Goal: Task Accomplishment & Management: Manage account settings

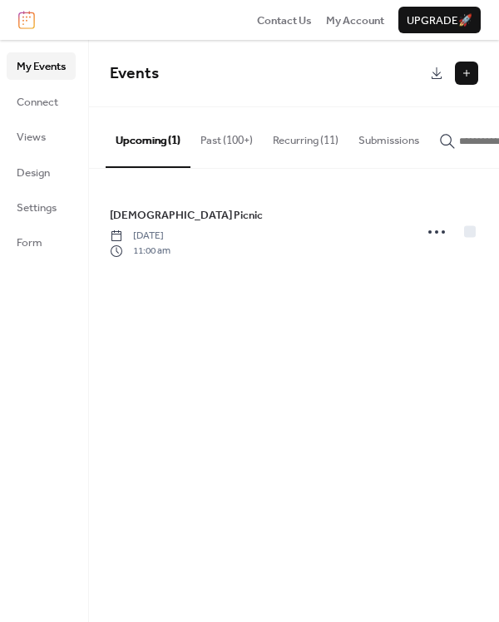
click at [205, 141] on button "Past (100+)" at bounding box center [227, 136] width 72 height 58
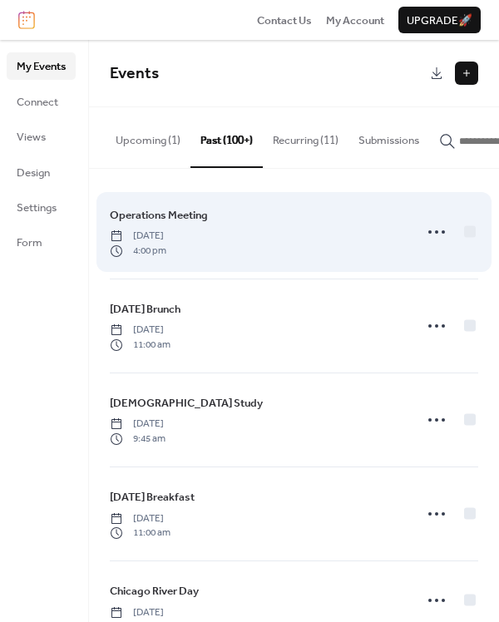
click at [280, 239] on div "Operations Meeting Monday, June 16, 2025 4:00 pm" at bounding box center [257, 232] width 294 height 52
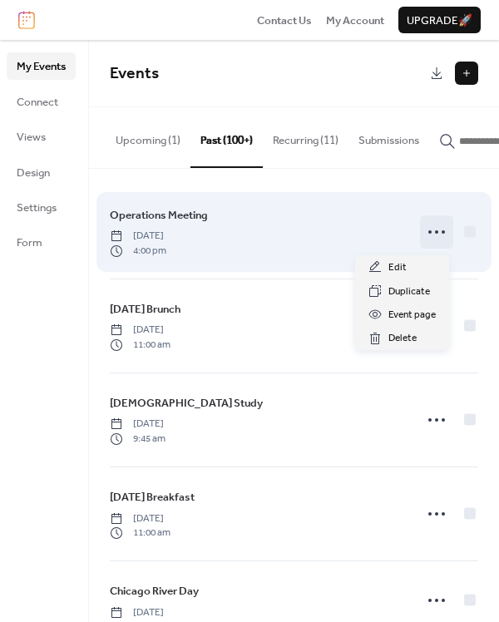
click at [433, 235] on icon at bounding box center [436, 232] width 27 height 27
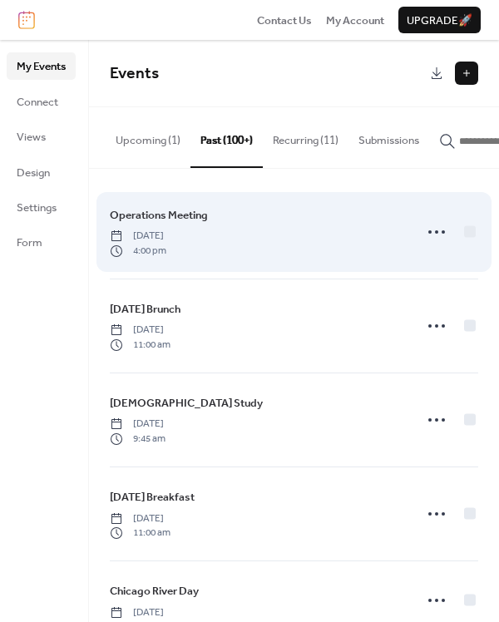
click at [190, 220] on span "Operations Meeting" at bounding box center [159, 215] width 98 height 17
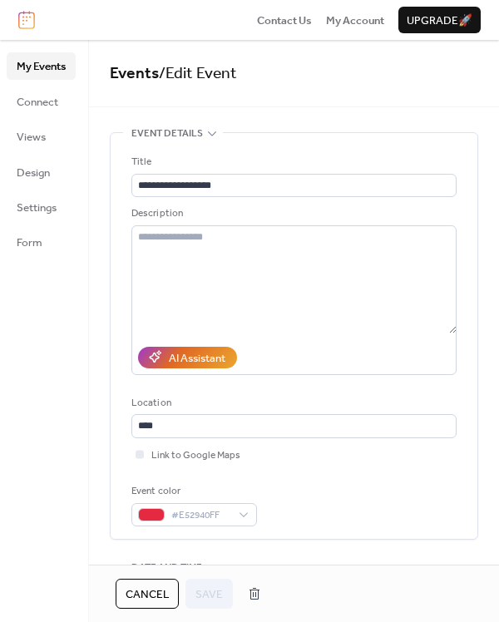
click at [209, 129] on icon at bounding box center [211, 132] width 13 height 13
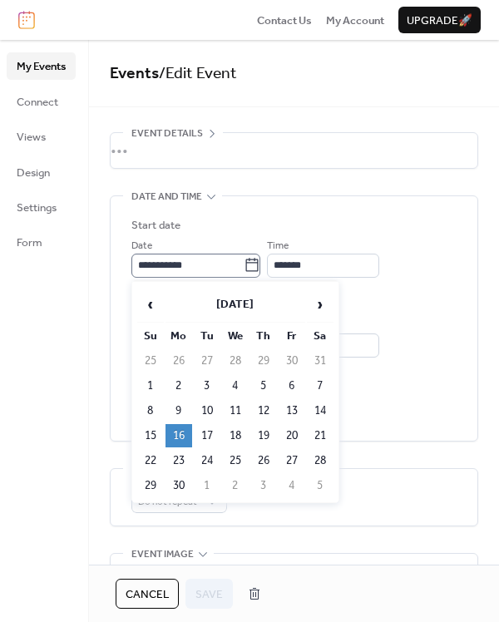
click at [257, 267] on icon at bounding box center [252, 265] width 17 height 17
click at [244, 267] on input "**********" at bounding box center [187, 265] width 112 height 23
click at [324, 303] on span "›" at bounding box center [320, 304] width 25 height 33
click at [324, 302] on span "›" at bounding box center [320, 304] width 25 height 33
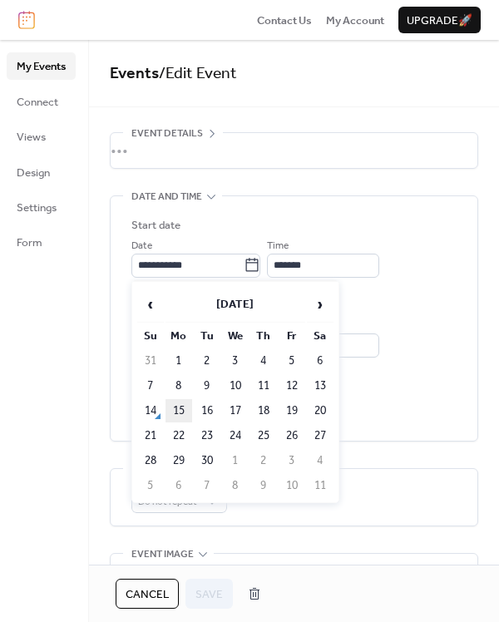
click at [181, 408] on td "15" at bounding box center [179, 410] width 27 height 23
type input "**********"
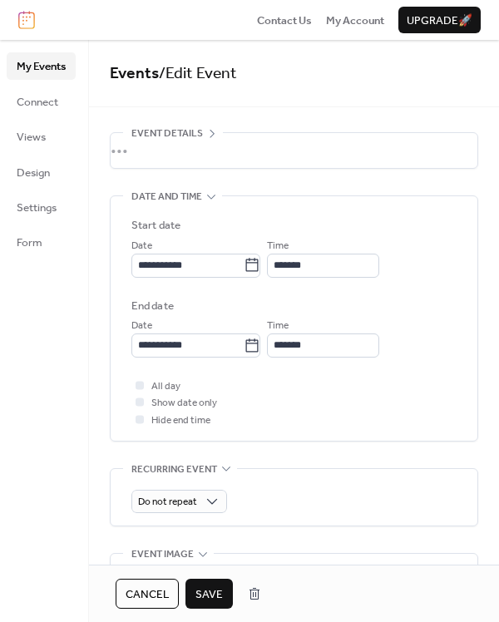
click at [212, 133] on div "•••" at bounding box center [294, 150] width 367 height 35
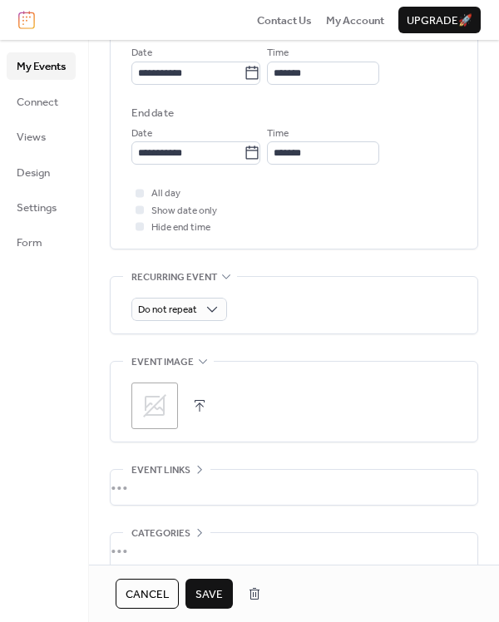
scroll to position [643, 0]
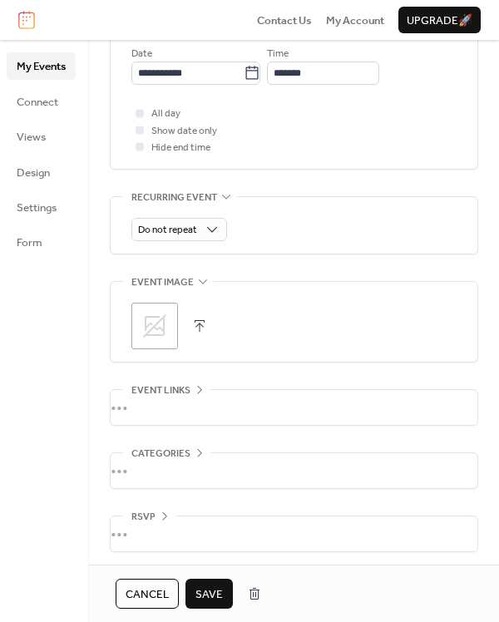
click at [219, 596] on span "Save" at bounding box center [209, 595] width 27 height 17
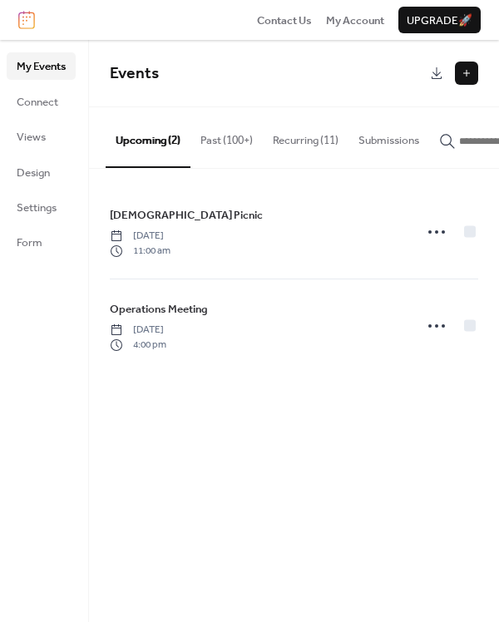
click at [217, 141] on button "Past (100+)" at bounding box center [227, 136] width 72 height 58
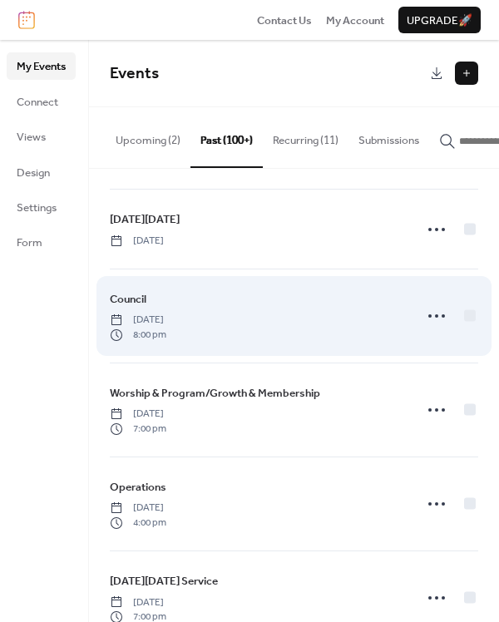
scroll to position [895, 0]
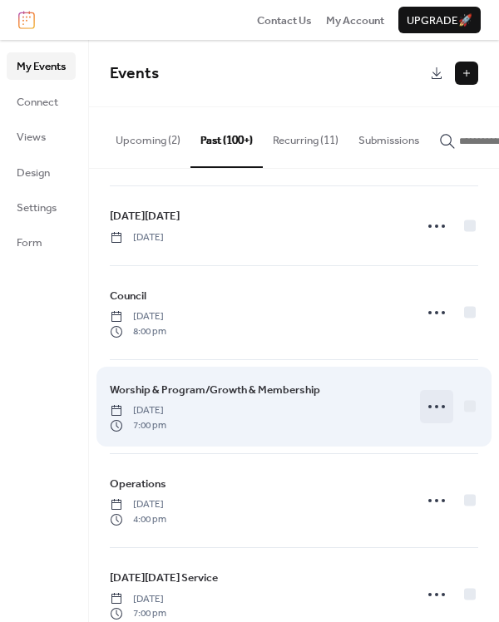
click at [438, 404] on icon at bounding box center [436, 406] width 27 height 27
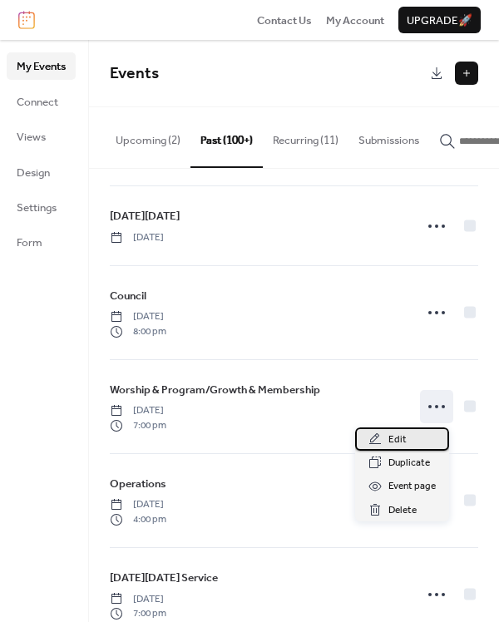
click at [401, 436] on span "Edit" at bounding box center [398, 440] width 18 height 17
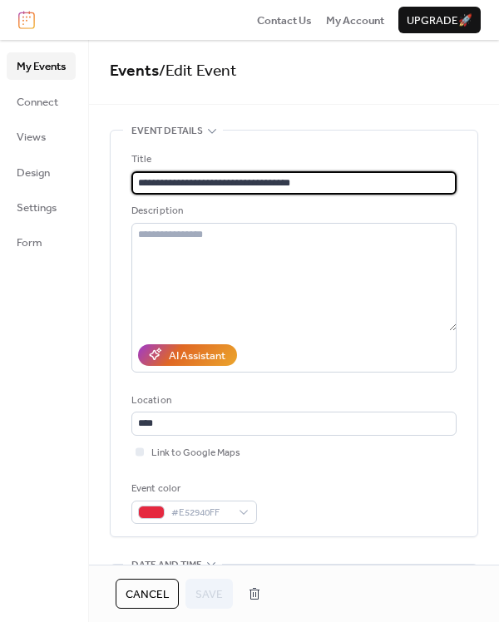
scroll to position [3, 0]
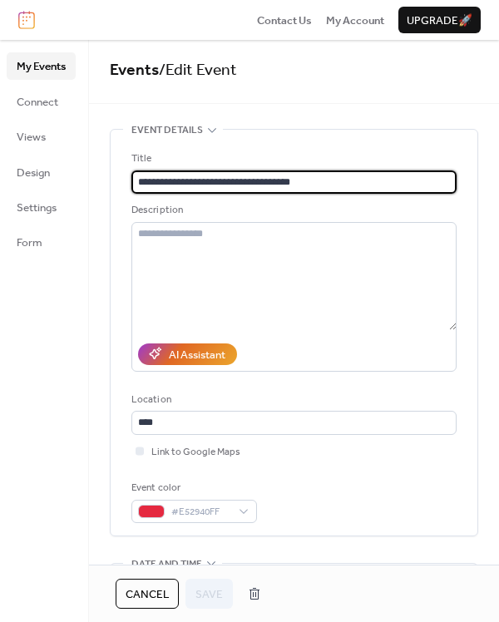
click at [208, 565] on div "Cancel Save" at bounding box center [294, 593] width 410 height 57
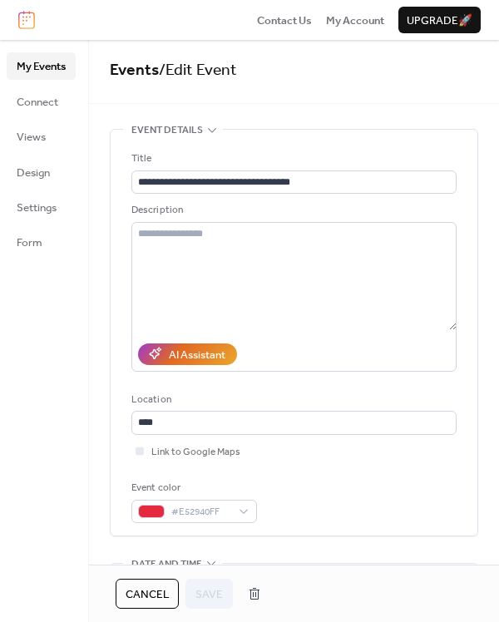
click at [211, 561] on icon at bounding box center [211, 563] width 13 height 13
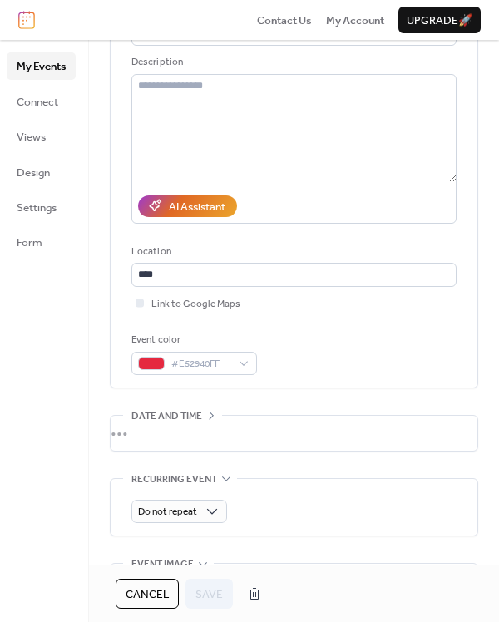
scroll to position [158, 0]
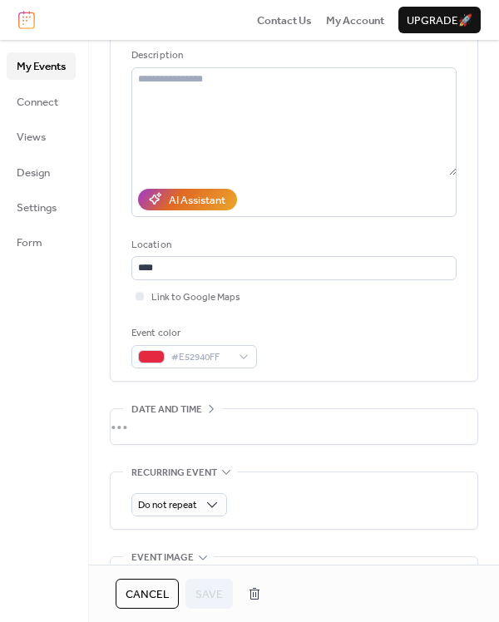
click at [209, 407] on icon at bounding box center [211, 409] width 13 height 13
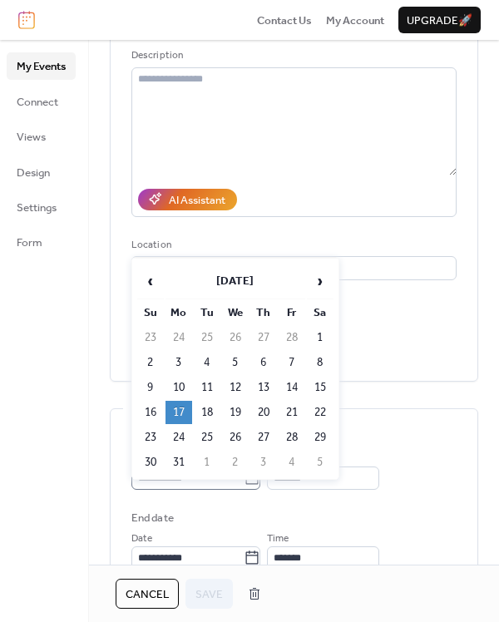
click at [256, 476] on body "**********" at bounding box center [249, 311] width 499 height 622
click at [321, 284] on span "›" at bounding box center [320, 281] width 25 height 33
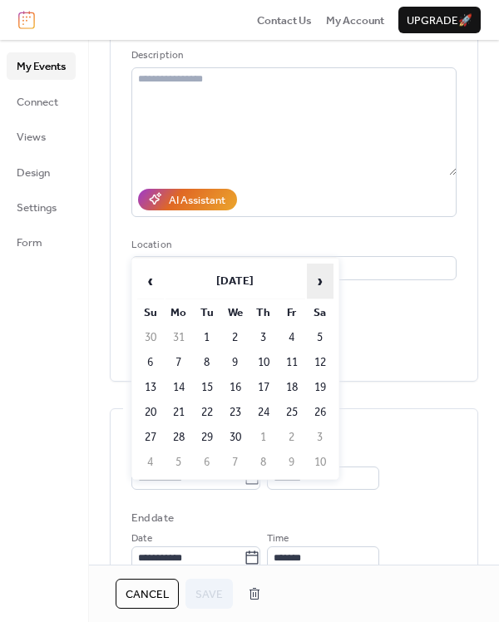
click at [321, 284] on span "›" at bounding box center [320, 281] width 25 height 33
click at [320, 285] on span "›" at bounding box center [320, 281] width 25 height 33
click at [320, 284] on span "›" at bounding box center [320, 281] width 25 height 33
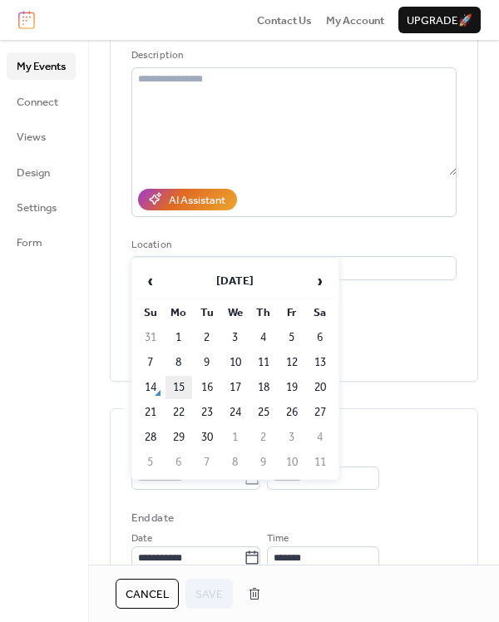
click at [181, 388] on td "15" at bounding box center [179, 387] width 27 height 23
type input "**********"
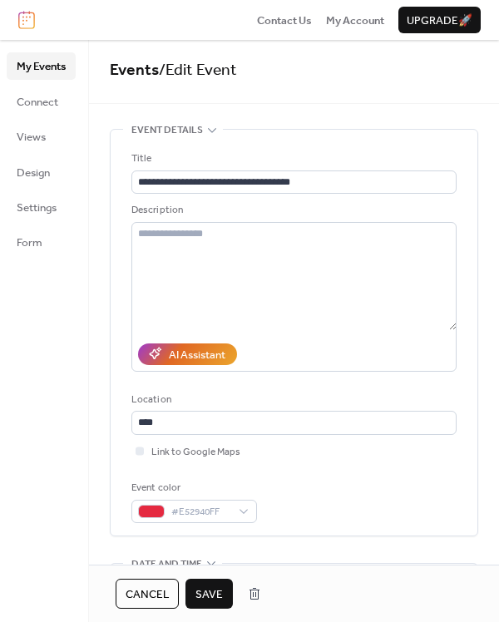
scroll to position [0, 0]
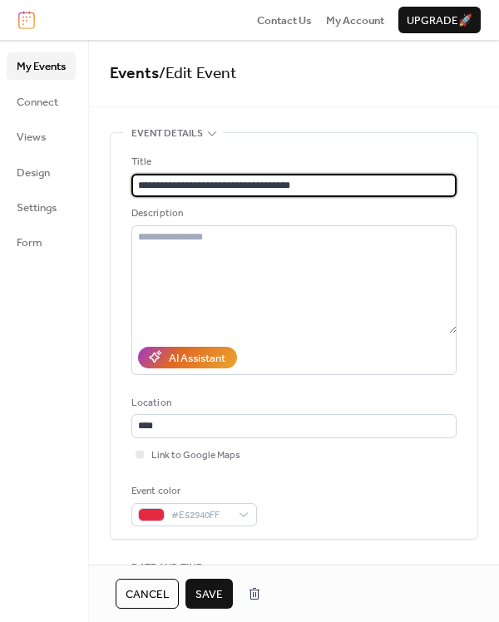
click at [364, 188] on input "**********" at bounding box center [293, 185] width 325 height 23
type input "**********"
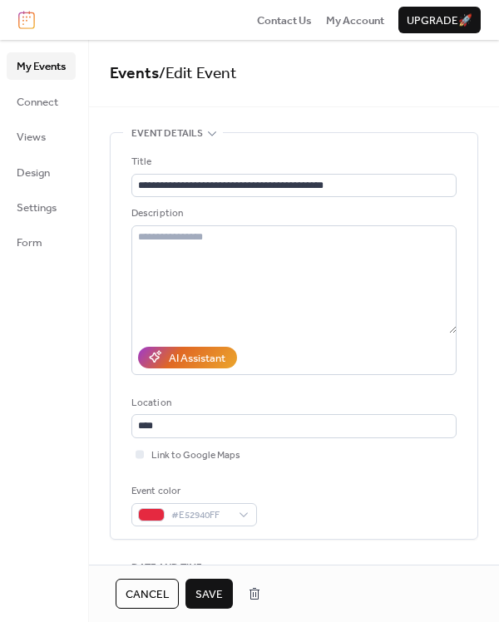
click at [200, 587] on span "Save" at bounding box center [209, 595] width 27 height 17
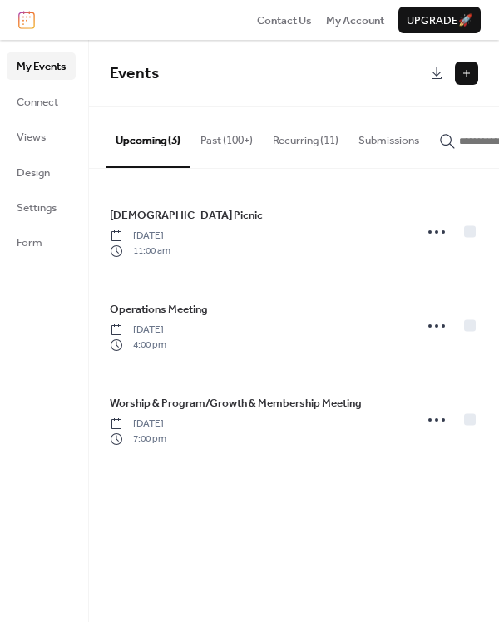
click at [229, 135] on button "Past (100+)" at bounding box center [227, 136] width 72 height 58
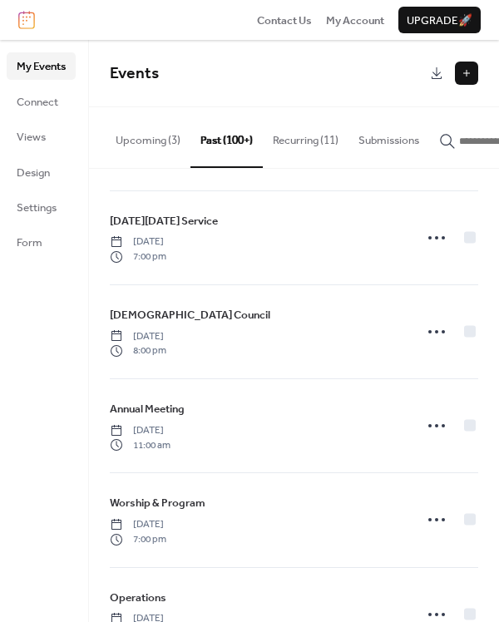
scroll to position [1166, 0]
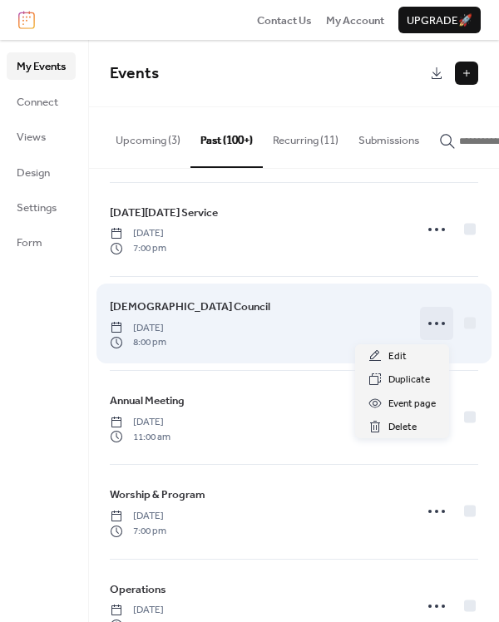
click at [436, 324] on icon at bounding box center [436, 323] width 27 height 27
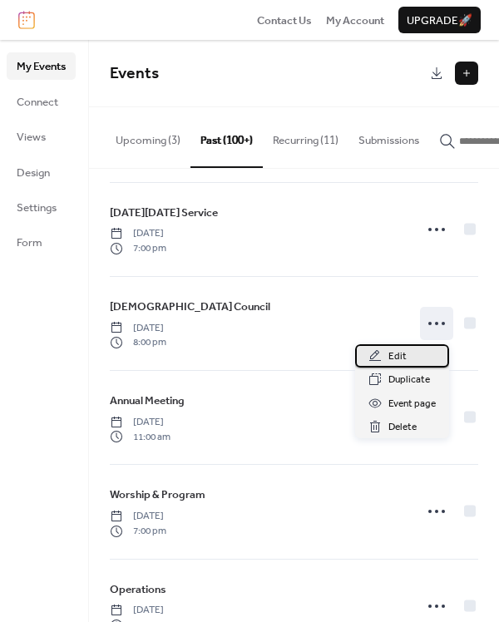
click at [403, 352] on span "Edit" at bounding box center [398, 357] width 18 height 17
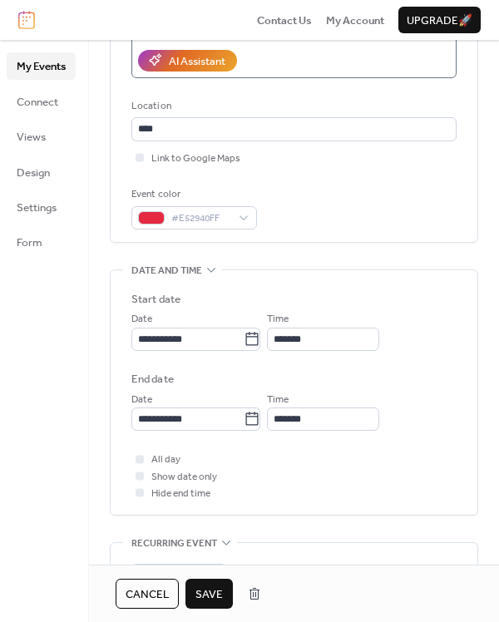
scroll to position [305, 0]
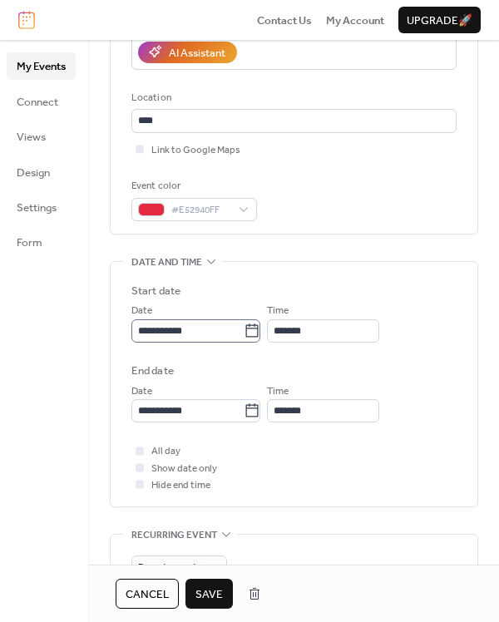
type input "**********"
click at [257, 326] on icon at bounding box center [252, 330] width 12 height 13
click at [244, 326] on input "**********" at bounding box center [187, 330] width 112 height 23
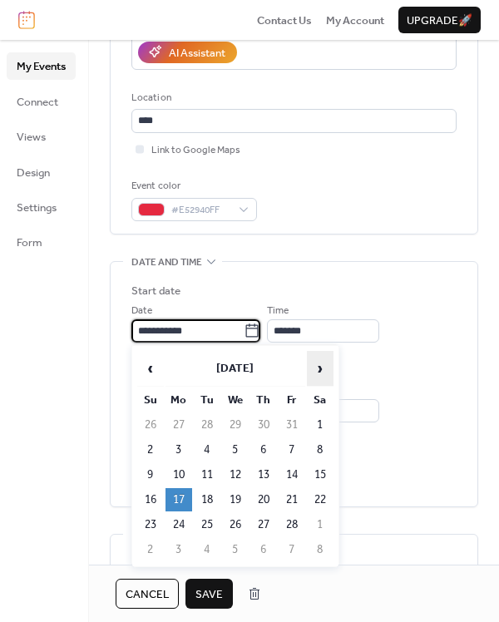
click at [324, 366] on span "›" at bounding box center [320, 368] width 25 height 33
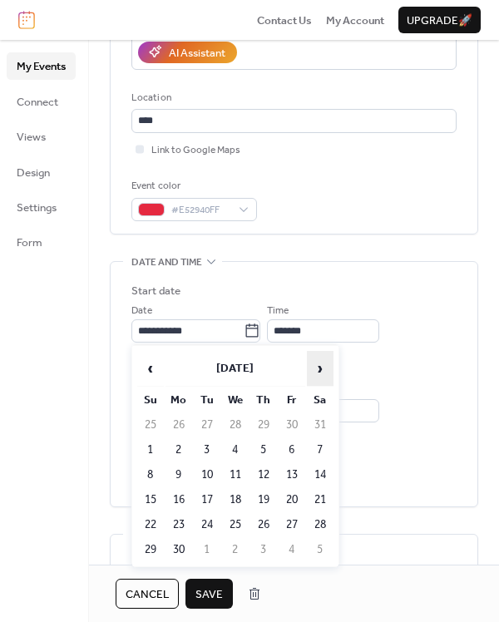
click at [324, 366] on span "›" at bounding box center [320, 368] width 25 height 33
click at [185, 473] on td "15" at bounding box center [179, 474] width 27 height 23
type input "**********"
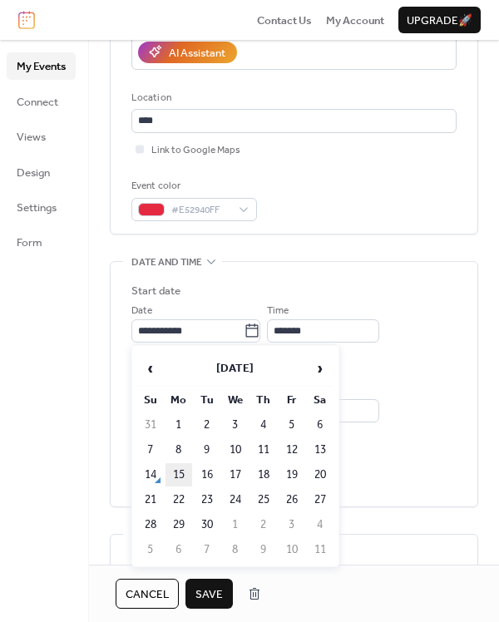
type input "**********"
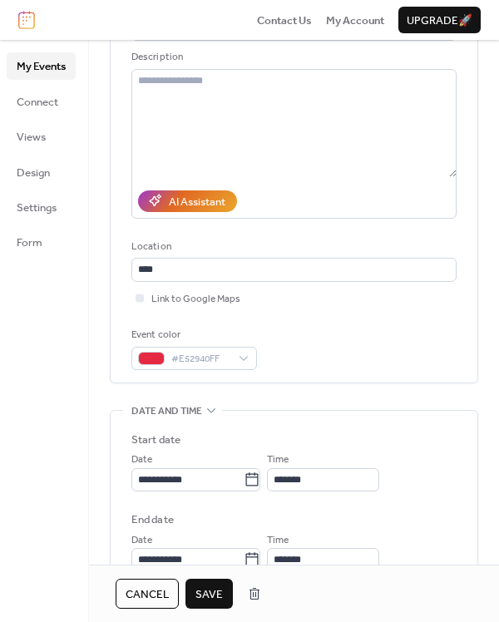
scroll to position [0, 0]
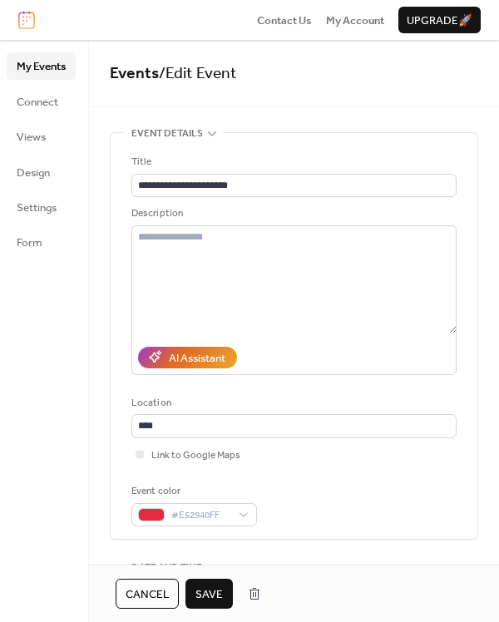
click at [210, 596] on span "Save" at bounding box center [209, 595] width 27 height 17
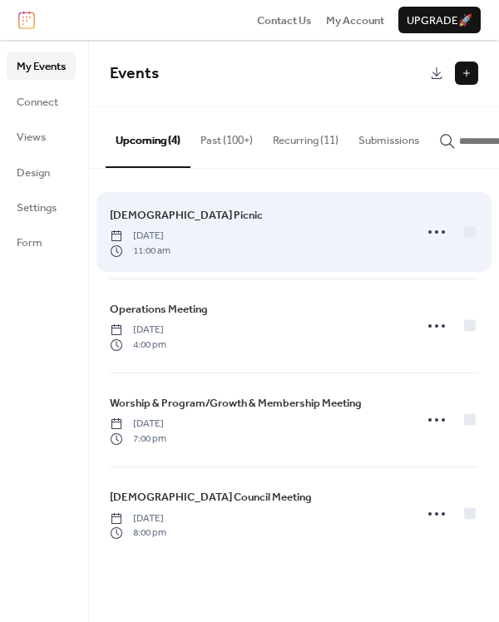
click at [269, 224] on div "[DEMOGRAPHIC_DATA] Picnic [DATE] 11:00 am" at bounding box center [257, 232] width 294 height 52
click at [285, 250] on div "[DEMOGRAPHIC_DATA] Picnic [DATE] 11:00 am" at bounding box center [257, 232] width 294 height 52
